Goal: Task Accomplishment & Management: Complete application form

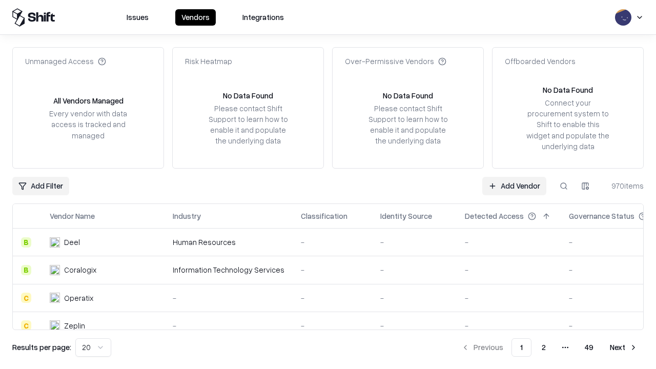
click at [514, 185] on link "Add Vendor" at bounding box center [514, 186] width 64 height 18
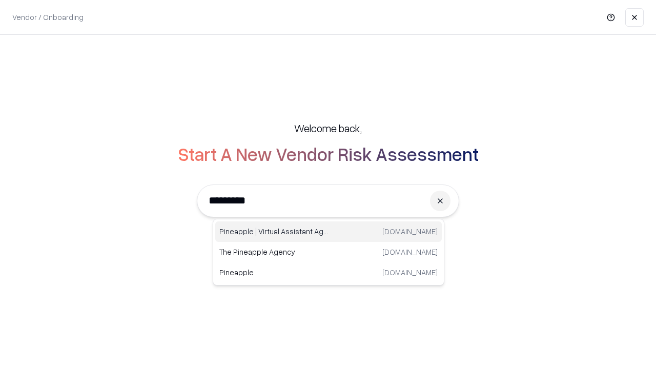
click at [328, 232] on div "Pineapple | Virtual Assistant Agency [DOMAIN_NAME]" at bounding box center [328, 231] width 226 height 20
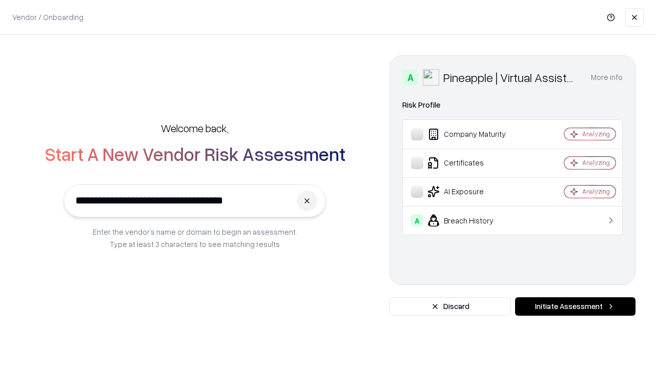
type input "**********"
click at [575, 306] on button "Initiate Assessment" at bounding box center [575, 306] width 120 height 18
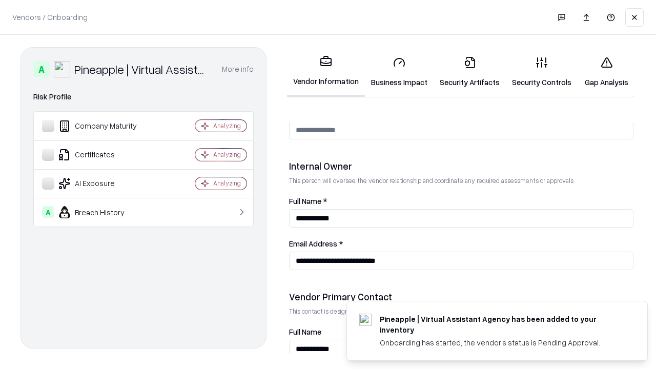
scroll to position [531, 0]
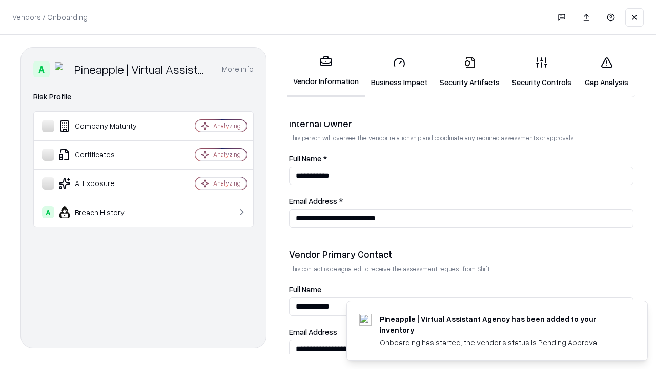
click at [399, 72] on link "Business Impact" at bounding box center [399, 72] width 69 height 48
click at [469, 72] on link "Security Artifacts" at bounding box center [469, 72] width 72 height 48
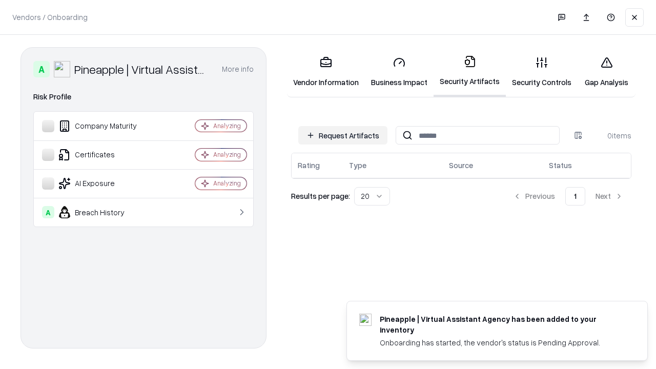
click at [343, 135] on button "Request Artifacts" at bounding box center [342, 135] width 89 height 18
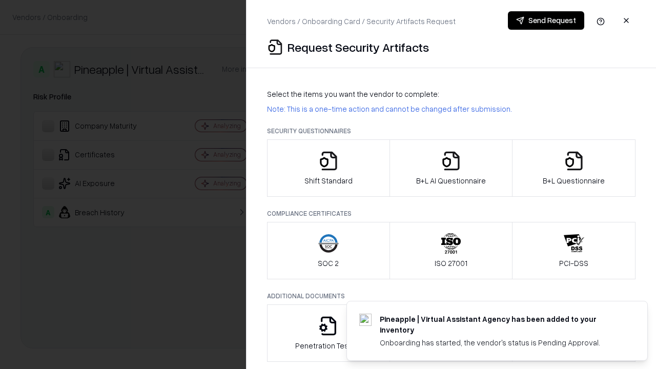
click at [328, 168] on icon "button" at bounding box center [328, 161] width 20 height 20
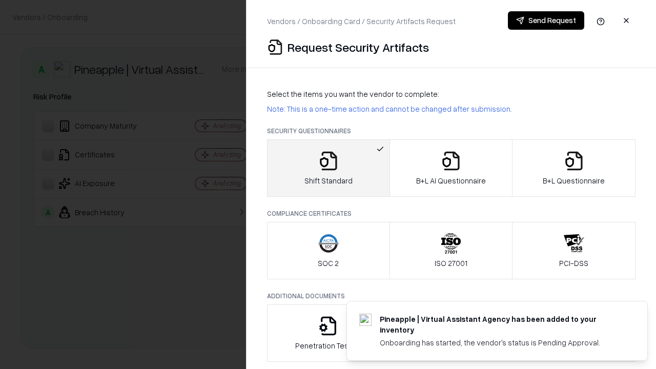
click at [546, 20] on button "Send Request" at bounding box center [546, 20] width 76 height 18
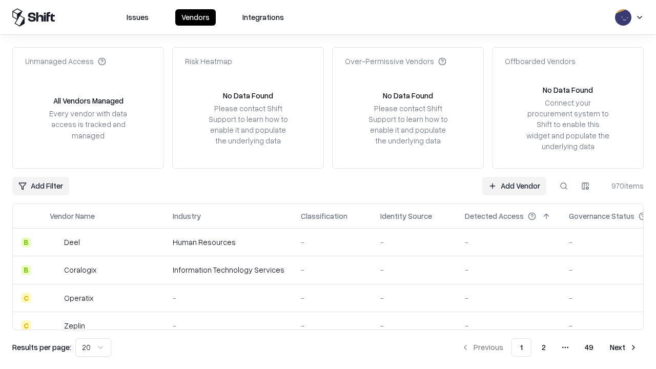
click at [564, 185] on button at bounding box center [563, 186] width 18 height 18
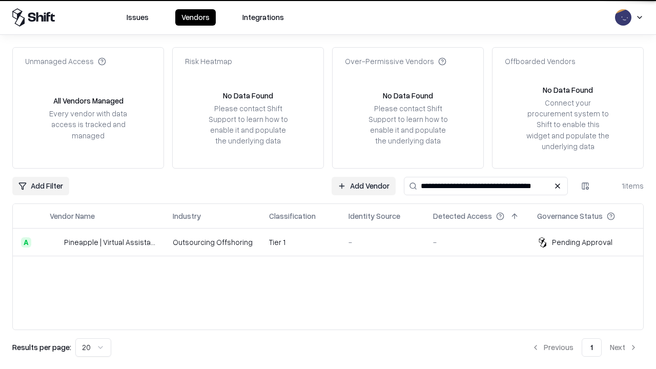
type input "**********"
click at [334, 242] on td "Tier 1" at bounding box center [300, 242] width 79 height 28
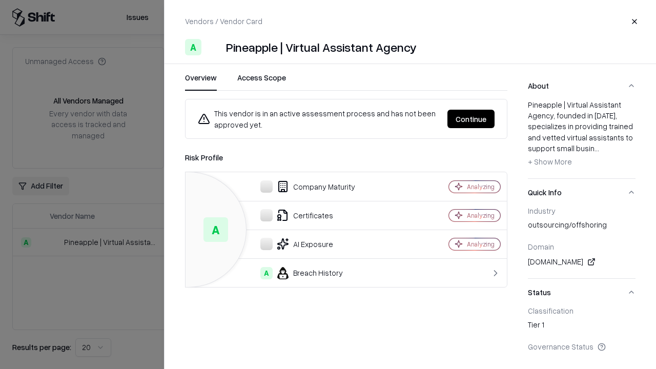
click at [471, 119] on button "Continue" at bounding box center [470, 119] width 47 height 18
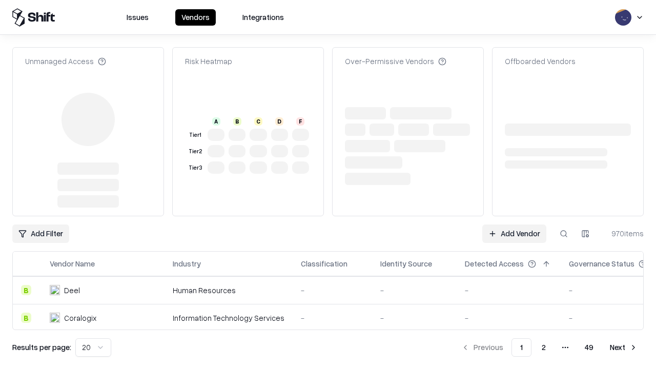
click at [514, 224] on link "Add Vendor" at bounding box center [514, 233] width 64 height 18
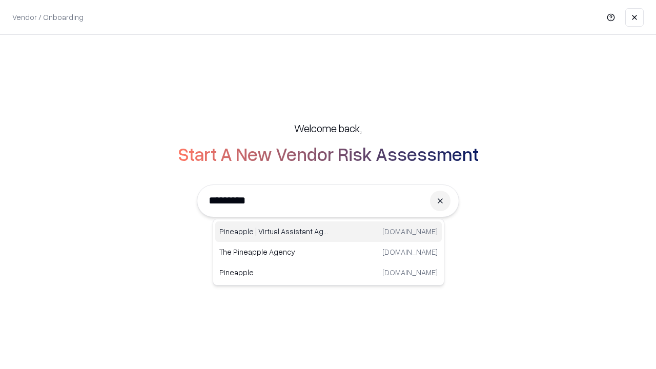
click at [328, 232] on div "Pineapple | Virtual Assistant Agency [DOMAIN_NAME]" at bounding box center [328, 231] width 226 height 20
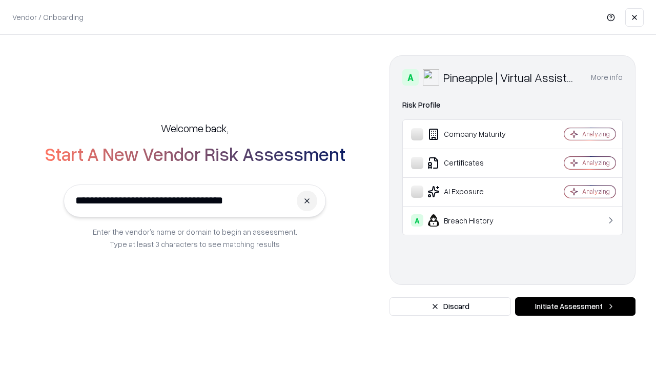
type input "**********"
click at [575, 306] on button "Initiate Assessment" at bounding box center [575, 306] width 120 height 18
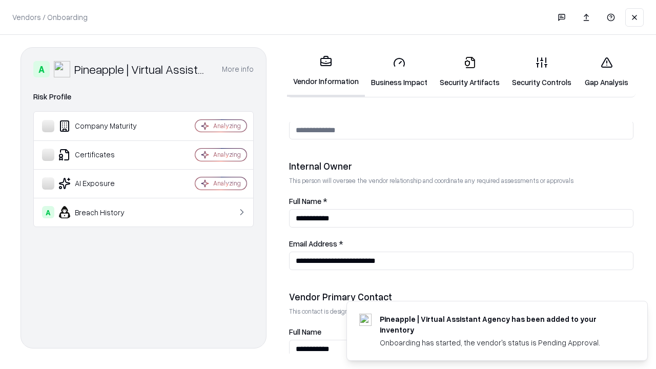
scroll to position [531, 0]
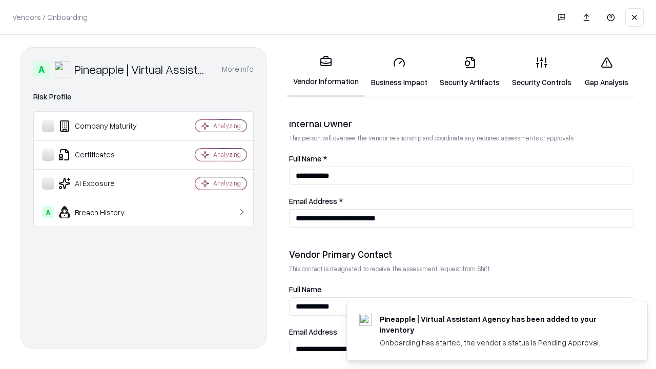
click at [606, 72] on link "Gap Analysis" at bounding box center [606, 72] width 58 height 48
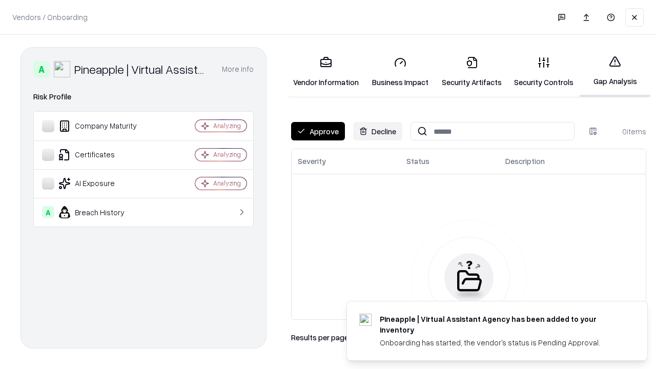
click at [318, 131] on button "Approve" at bounding box center [318, 131] width 54 height 18
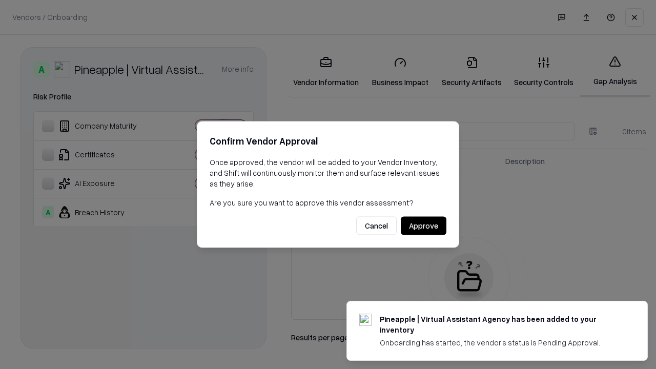
click at [423, 225] on button "Approve" at bounding box center [424, 226] width 46 height 18
